Goal: Task Accomplishment & Management: Manage account settings

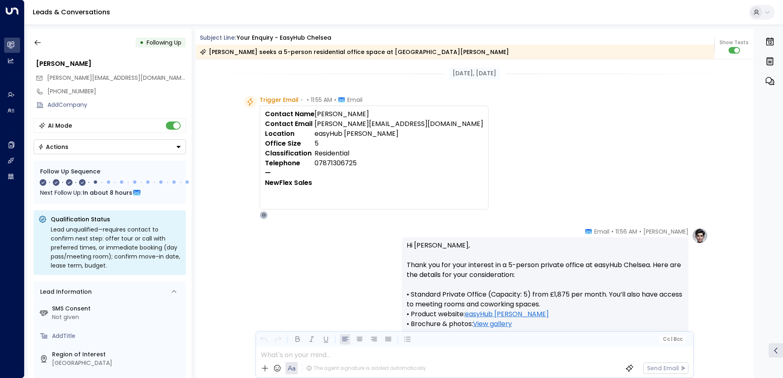
scroll to position [1673, 0]
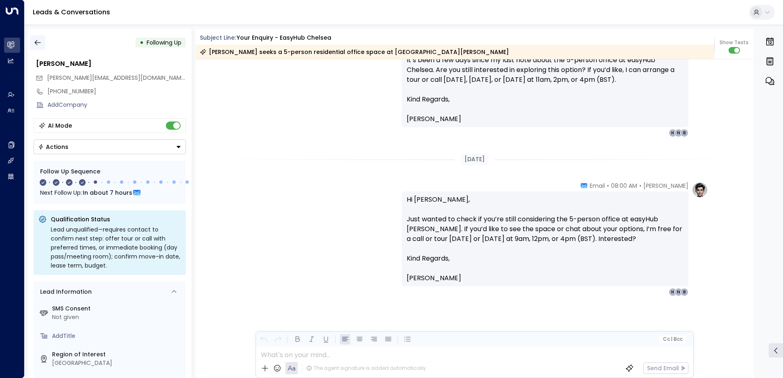
click at [40, 43] on icon "button" at bounding box center [38, 42] width 8 height 8
click at [41, 45] on icon "button" at bounding box center [38, 42] width 8 height 8
click at [35, 43] on icon "button" at bounding box center [37, 42] width 6 height 5
click at [308, 128] on div "Olivia Smith • 08:00 AM • Email Hi Bobby, It’s been a few days since my last no…" at bounding box center [474, 80] width 467 height 115
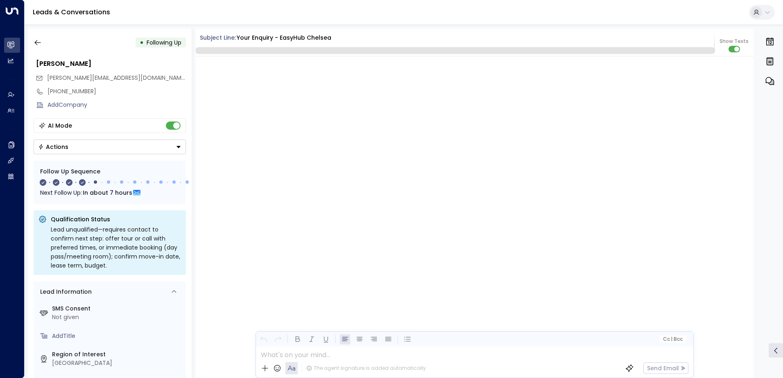
scroll to position [1629, 0]
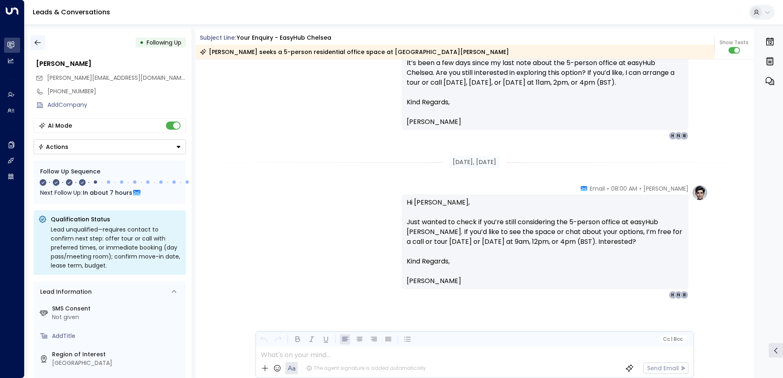
click at [40, 45] on icon "button" at bounding box center [38, 42] width 8 height 8
click at [39, 43] on icon "button" at bounding box center [38, 42] width 8 height 8
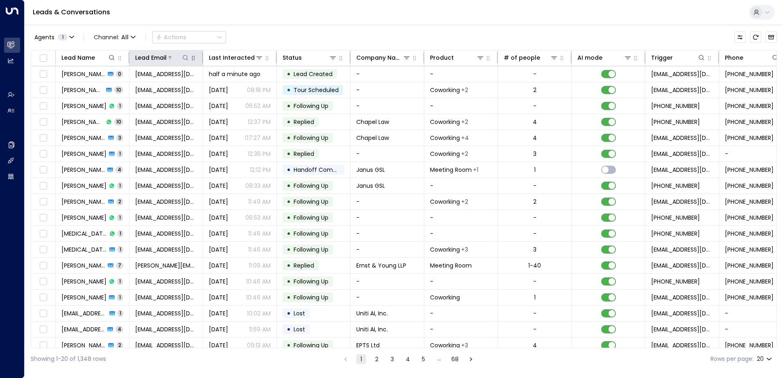
click at [185, 58] on icon at bounding box center [185, 57] width 7 height 7
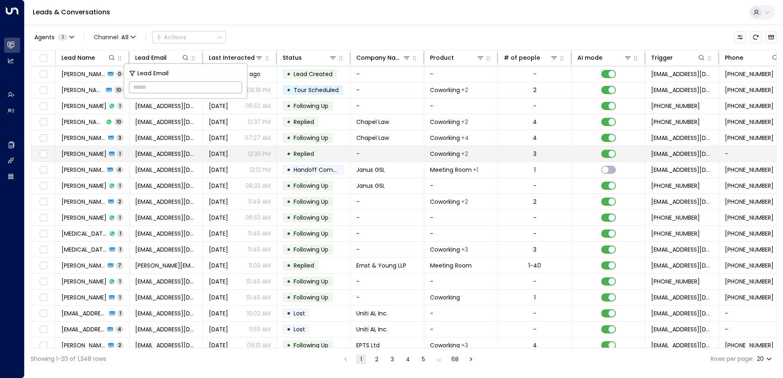
type input "**********"
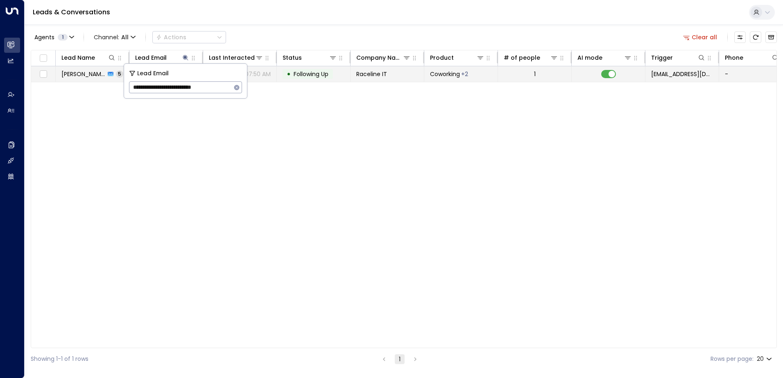
click at [318, 76] on span "Following Up" at bounding box center [310, 74] width 35 height 8
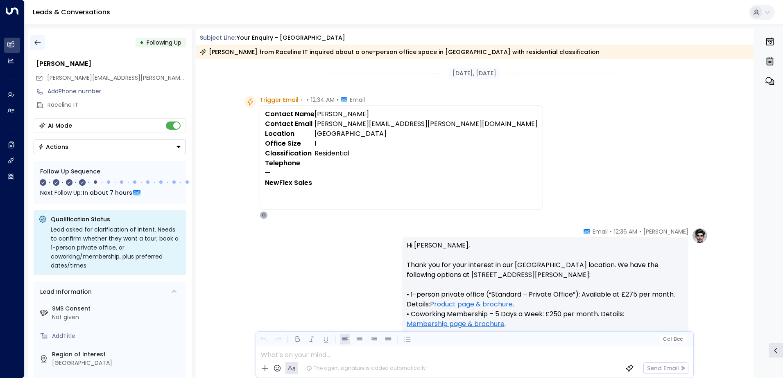
click at [39, 46] on icon "button" at bounding box center [38, 42] width 8 height 8
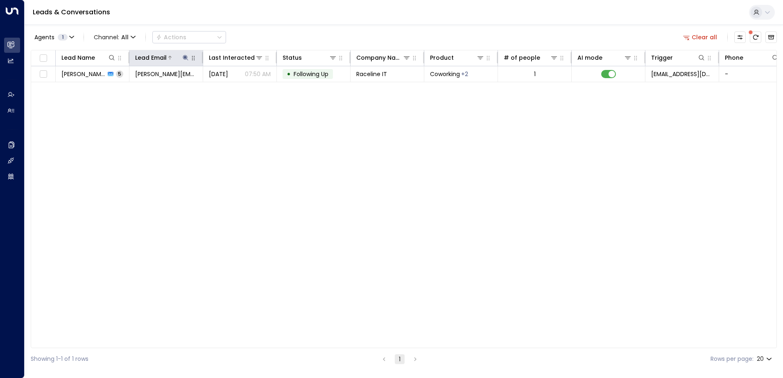
click at [184, 56] on icon at bounding box center [185, 57] width 7 height 7
click at [237, 86] on icon "button" at bounding box center [236, 87] width 5 height 5
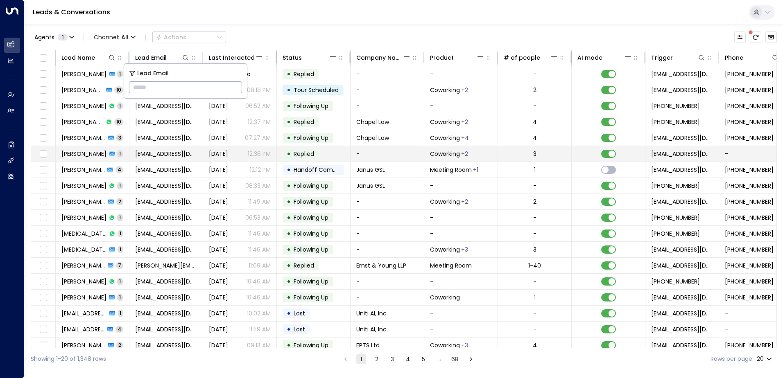
type input "**********"
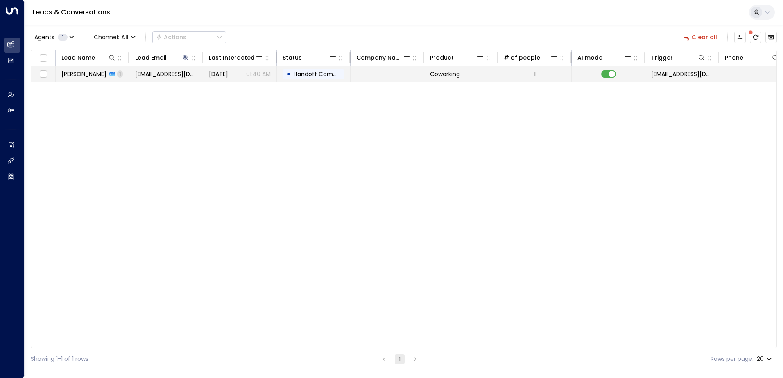
click at [307, 75] on span "Handoff Completed" at bounding box center [322, 74] width 58 height 8
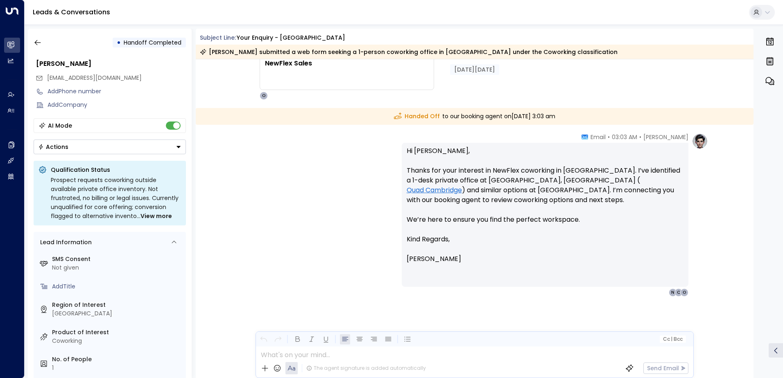
scroll to position [120, 0]
click at [39, 43] on icon "button" at bounding box center [38, 42] width 8 height 8
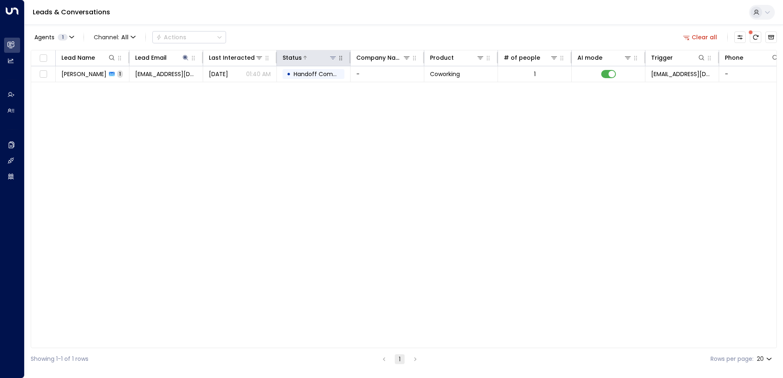
click at [334, 55] on icon at bounding box center [333, 57] width 7 height 7
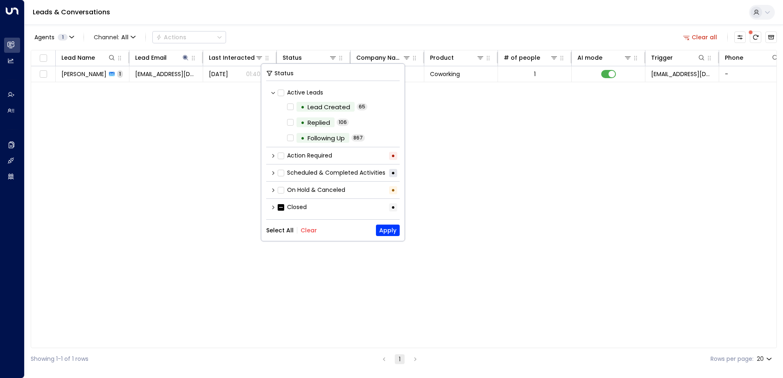
click at [471, 128] on div "Lead Name Lead Email Last Interacted Status Company Name Product # of people AI…" at bounding box center [404, 199] width 746 height 298
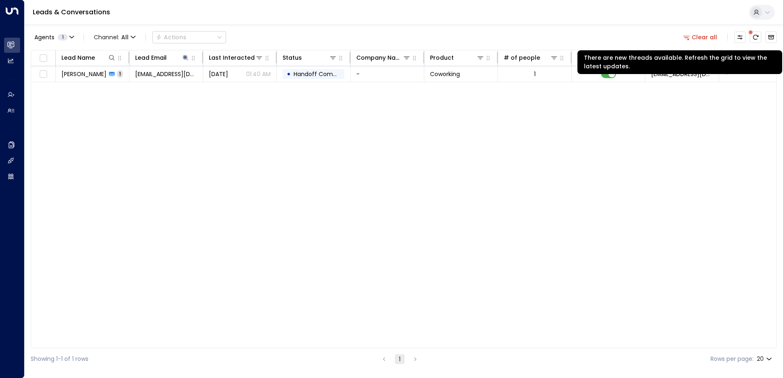
click at [752, 34] on span at bounding box center [750, 32] width 4 height 4
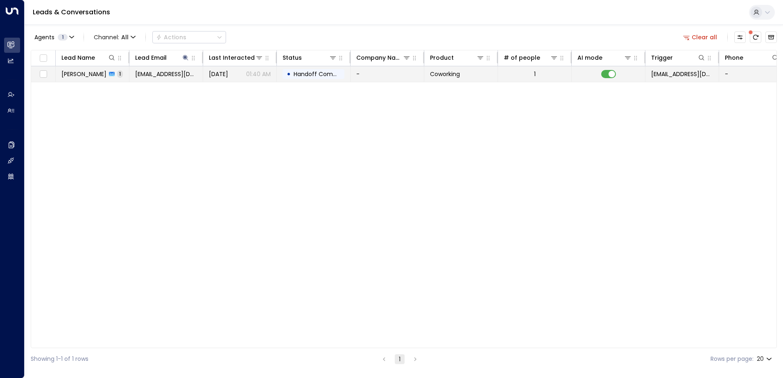
click at [224, 74] on span "Aug 29, 2025" at bounding box center [218, 74] width 19 height 8
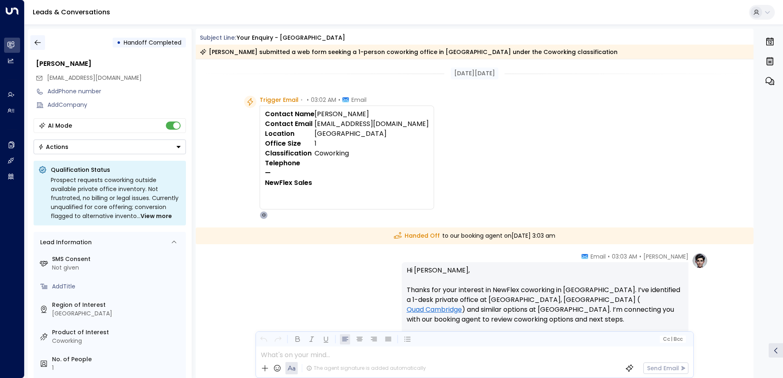
click at [36, 42] on icon "button" at bounding box center [38, 42] width 8 height 8
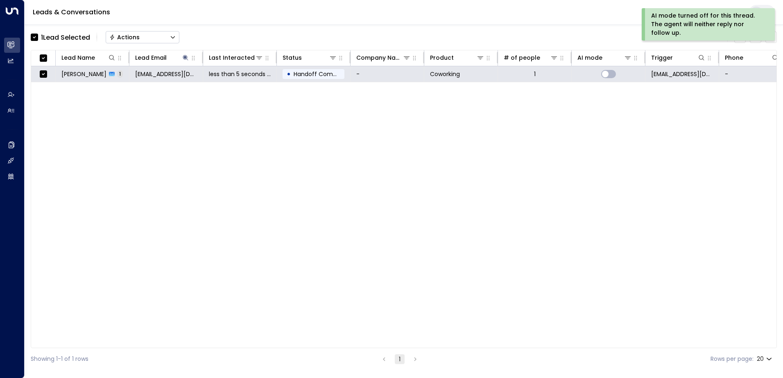
click at [136, 38] on div "Actions" at bounding box center [124, 37] width 30 height 7
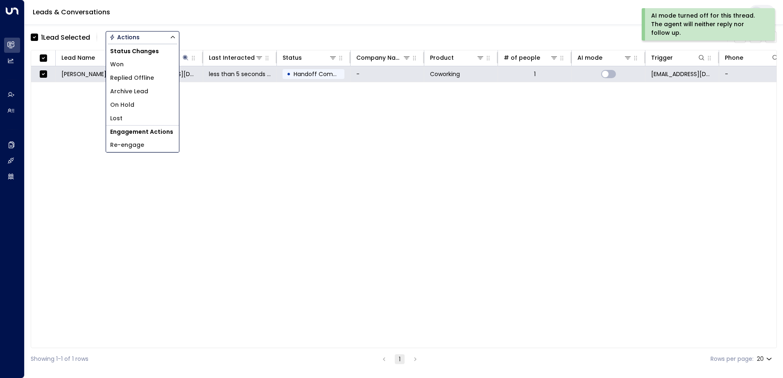
click at [136, 88] on span "Archive Lead" at bounding box center [129, 91] width 38 height 9
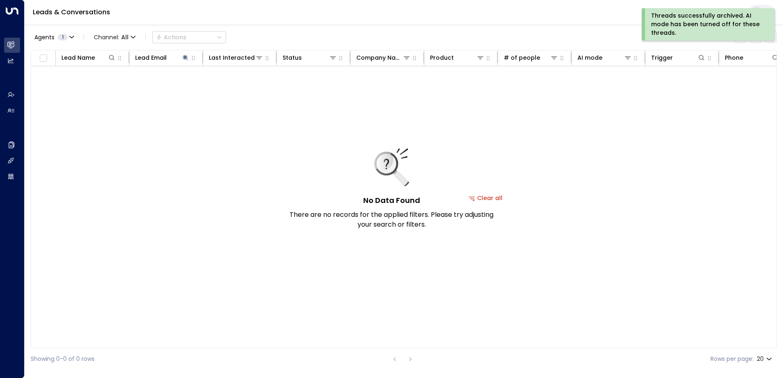
click at [702, 28] on div "Threads successfully archived. AI mode has been turned off for these threads." at bounding box center [707, 24] width 113 height 26
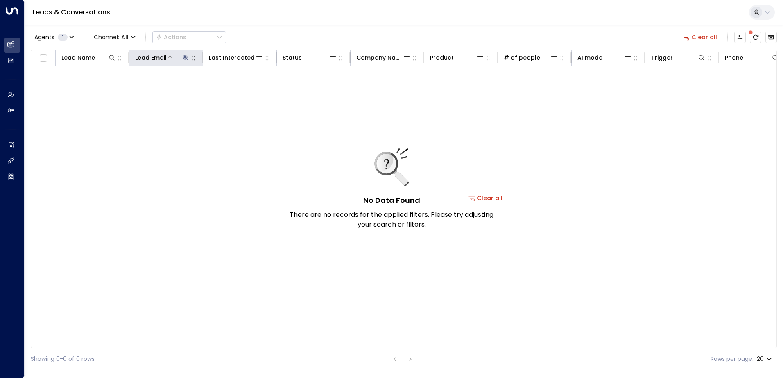
click at [185, 59] on icon at bounding box center [185, 57] width 5 height 5
click at [235, 89] on icon "button" at bounding box center [236, 87] width 5 height 5
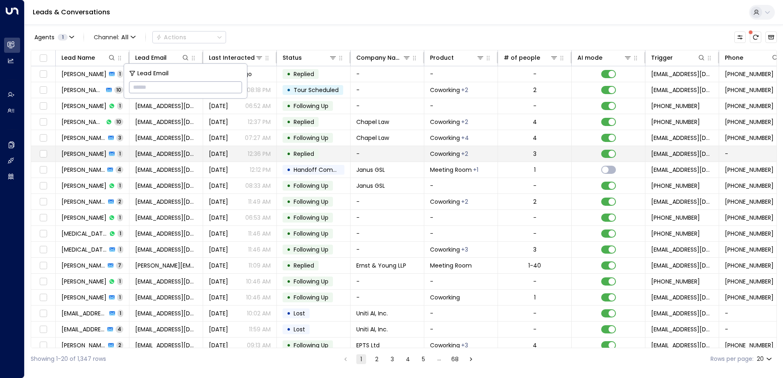
type input "**********"
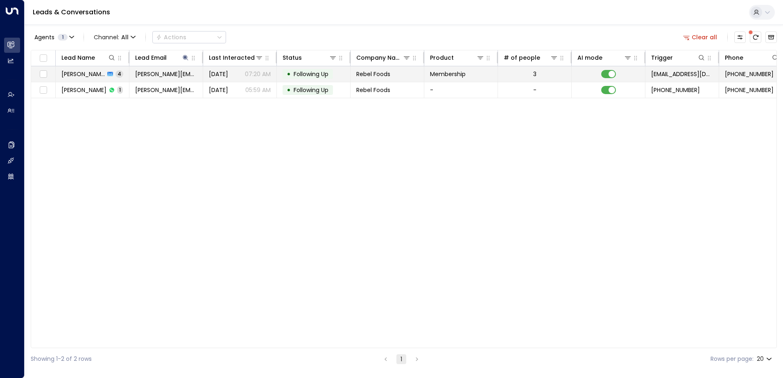
click at [306, 77] on span "Following Up" at bounding box center [310, 74] width 35 height 8
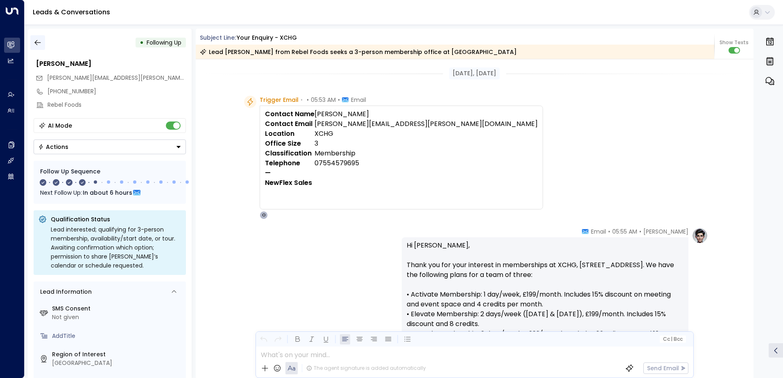
click at [40, 44] on icon "button" at bounding box center [38, 42] width 8 height 8
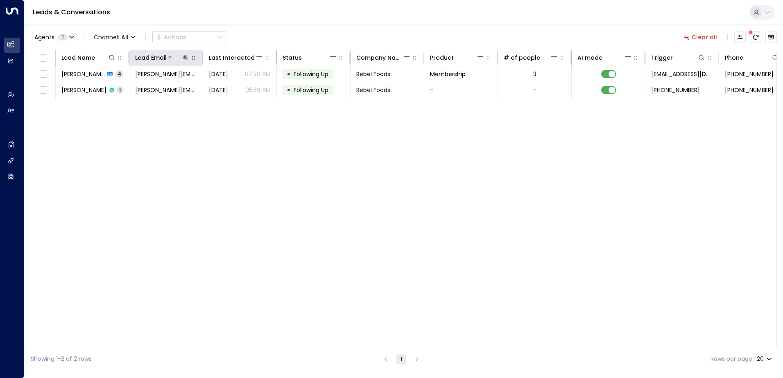
click at [182, 57] on button at bounding box center [185, 58] width 8 height 8
click at [235, 88] on icon "button" at bounding box center [236, 87] width 5 height 5
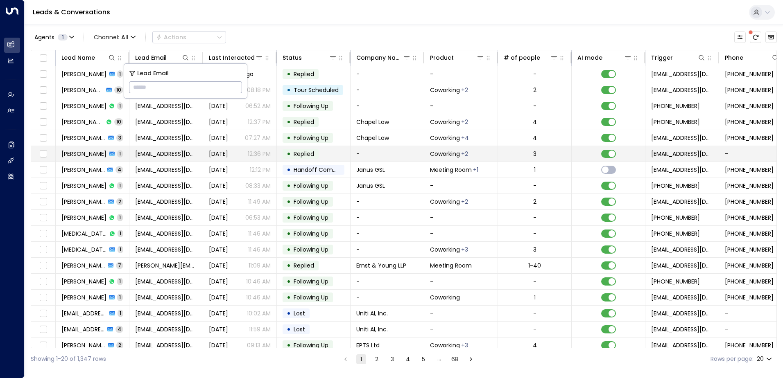
type input "**********"
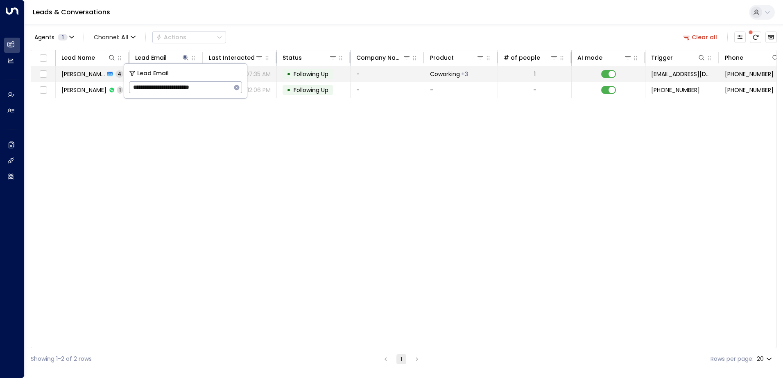
click at [300, 73] on span "Following Up" at bounding box center [310, 74] width 35 height 8
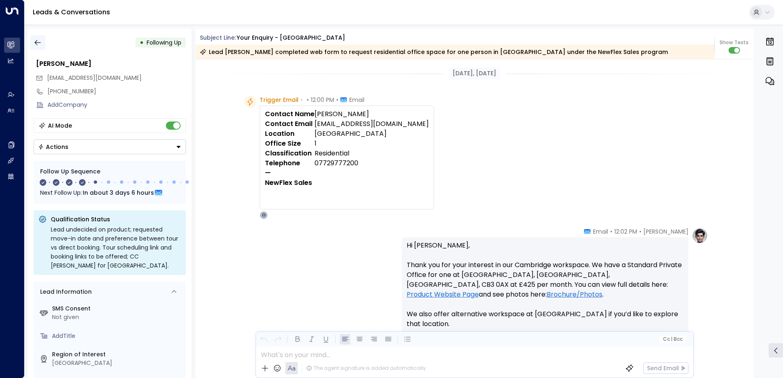
click at [41, 41] on icon "button" at bounding box center [38, 42] width 8 height 8
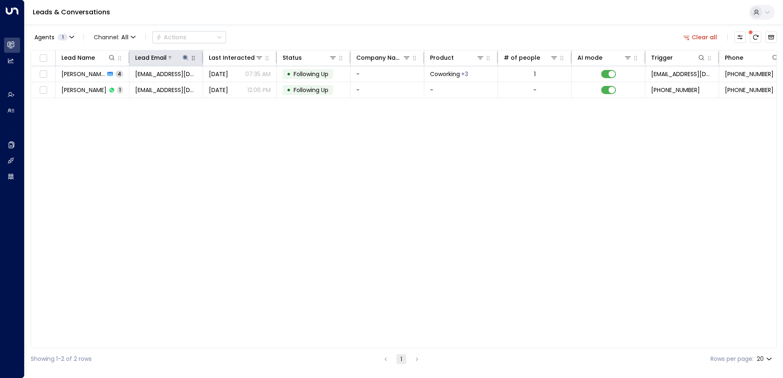
click at [185, 57] on icon at bounding box center [185, 57] width 5 height 5
click at [236, 86] on icon "button" at bounding box center [236, 87] width 5 height 5
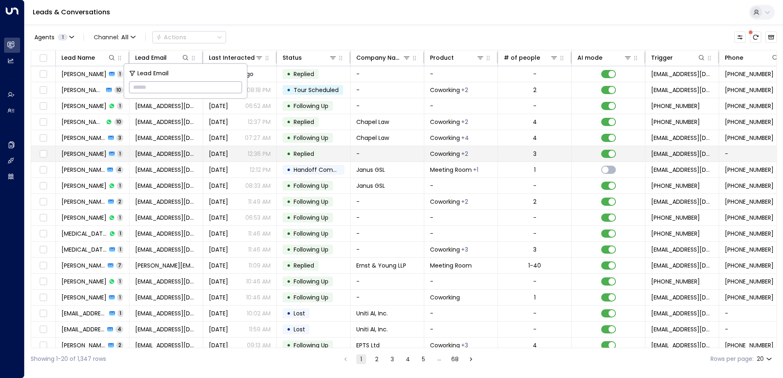
type input "**********"
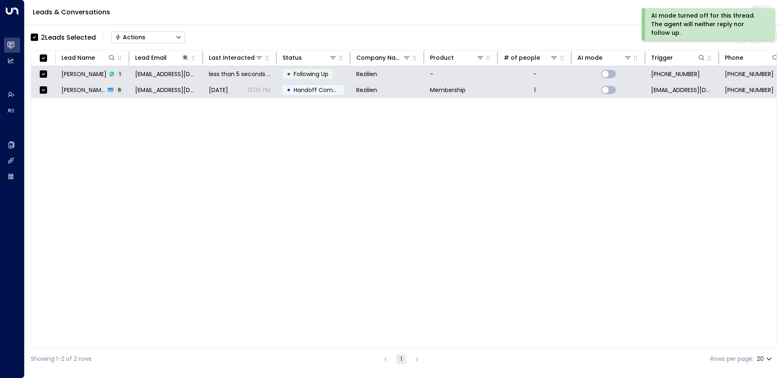
click at [140, 38] on div "Actions" at bounding box center [130, 37] width 30 height 7
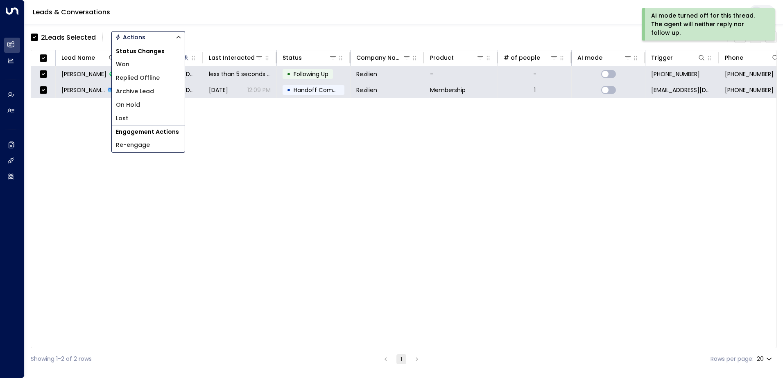
click at [144, 88] on span "Archive Lead" at bounding box center [135, 91] width 38 height 9
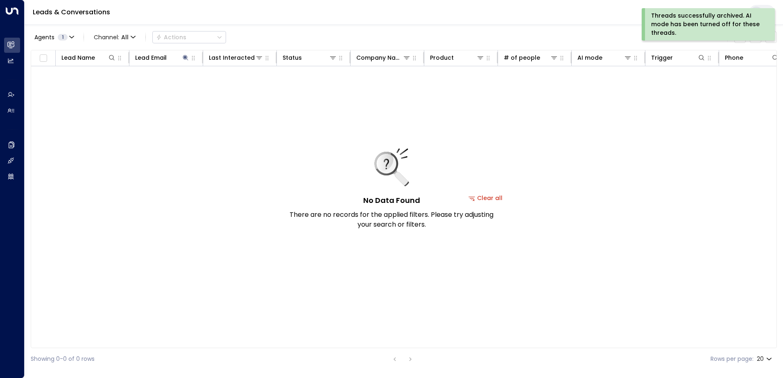
click at [661, 22] on div "Threads successfully archived. AI mode has been turned off for these threads." at bounding box center [707, 24] width 113 height 26
